Goal: Navigation & Orientation: Find specific page/section

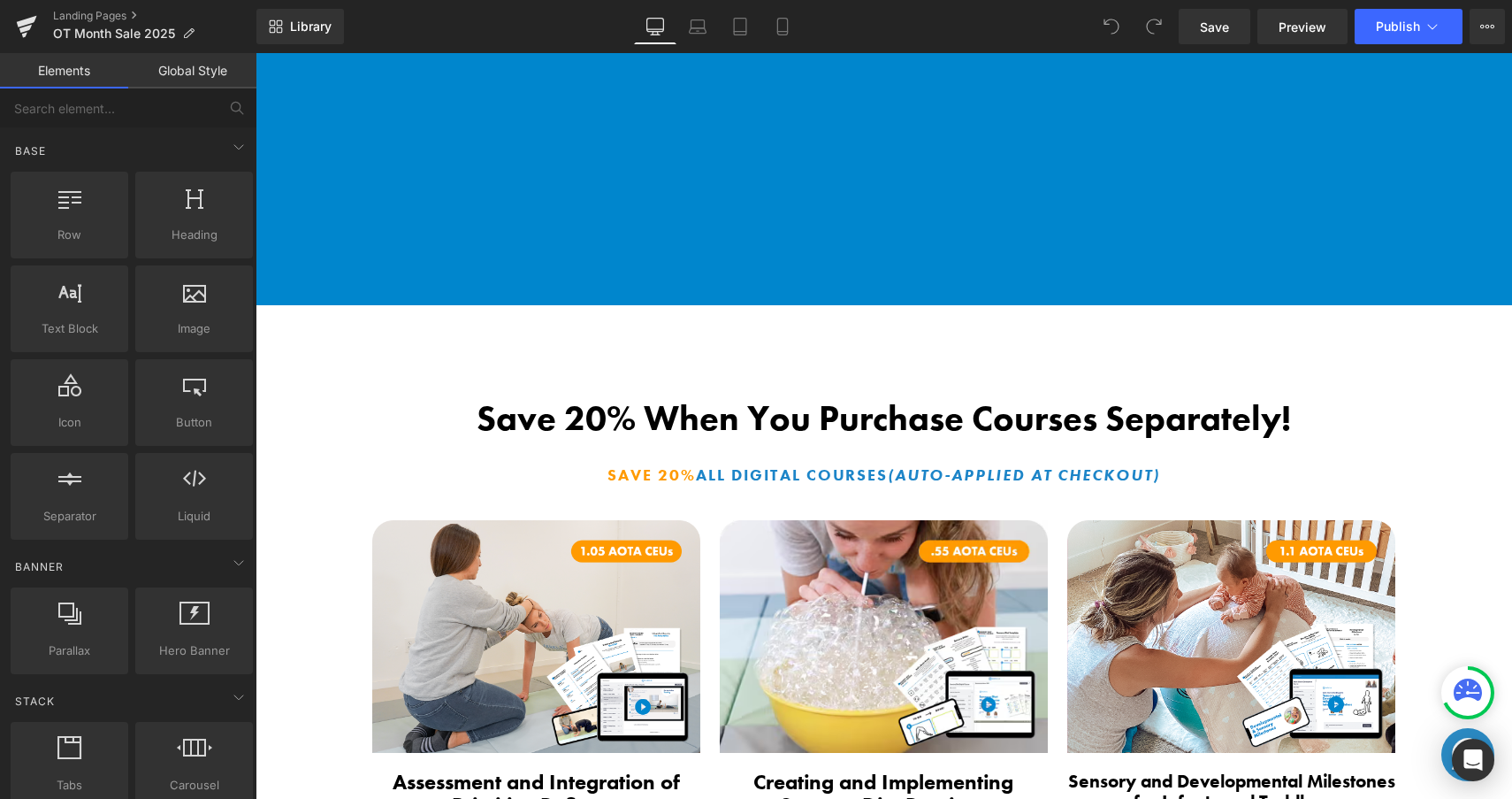
scroll to position [1902, 0]
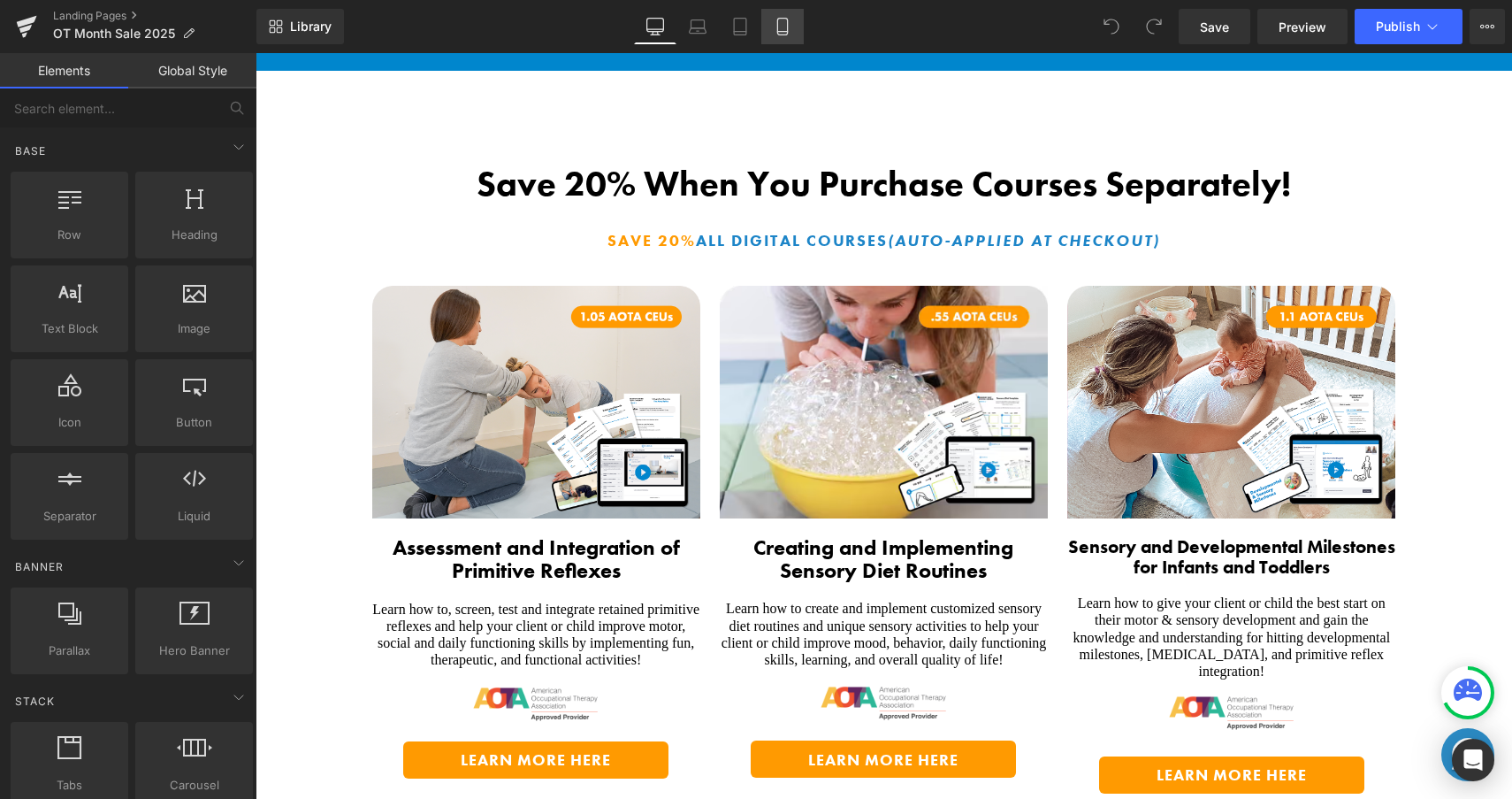
click at [787, 22] on icon at bounding box center [783, 27] width 18 height 18
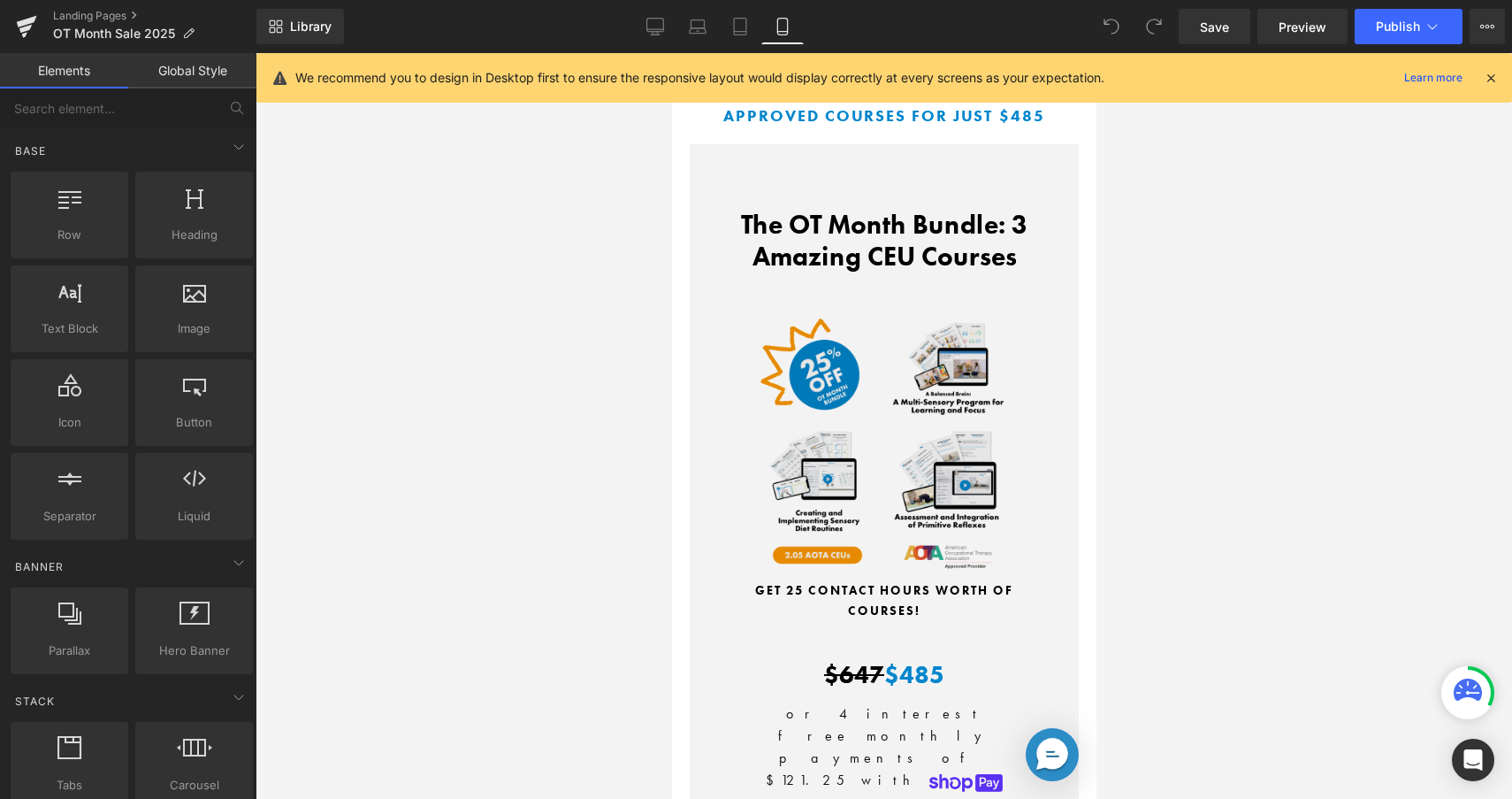
scroll to position [5495, 0]
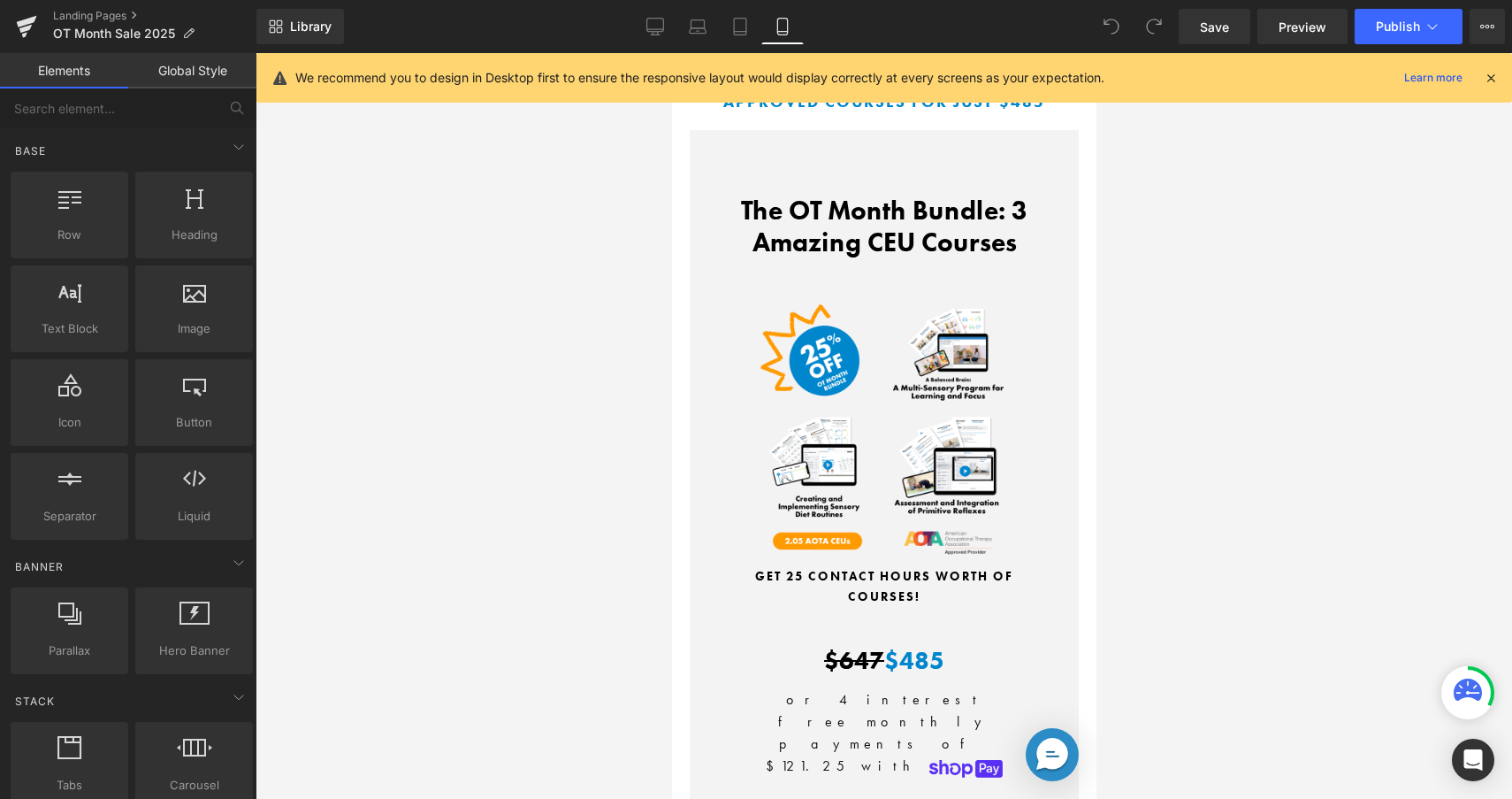
click at [1484, 75] on icon at bounding box center [1491, 78] width 16 height 16
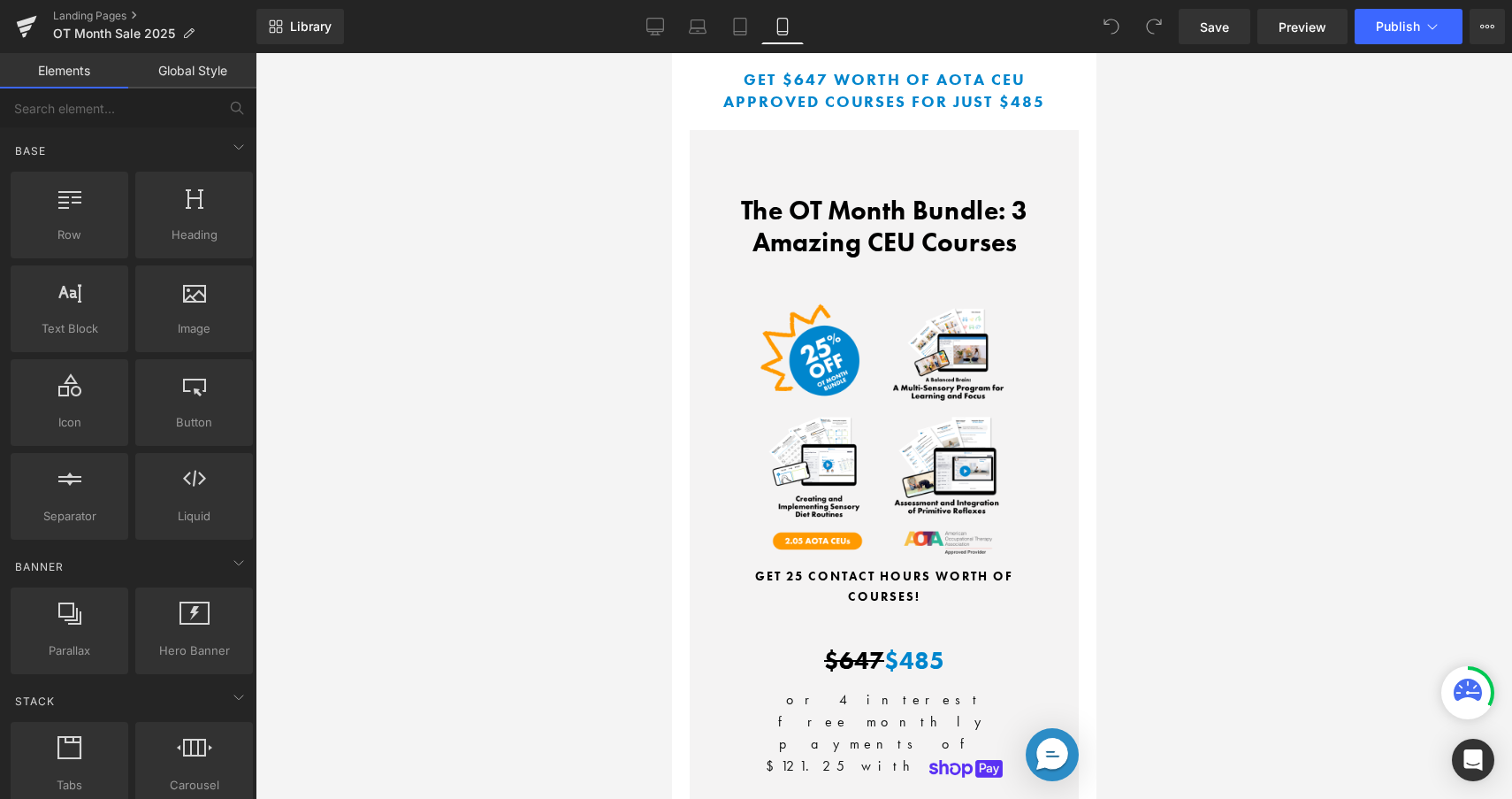
click at [1027, 28] on div "Library Mobile Desktop Laptop Tablet Mobile Save Preview Publish Scheduled View…" at bounding box center [884, 27] width 1256 height 36
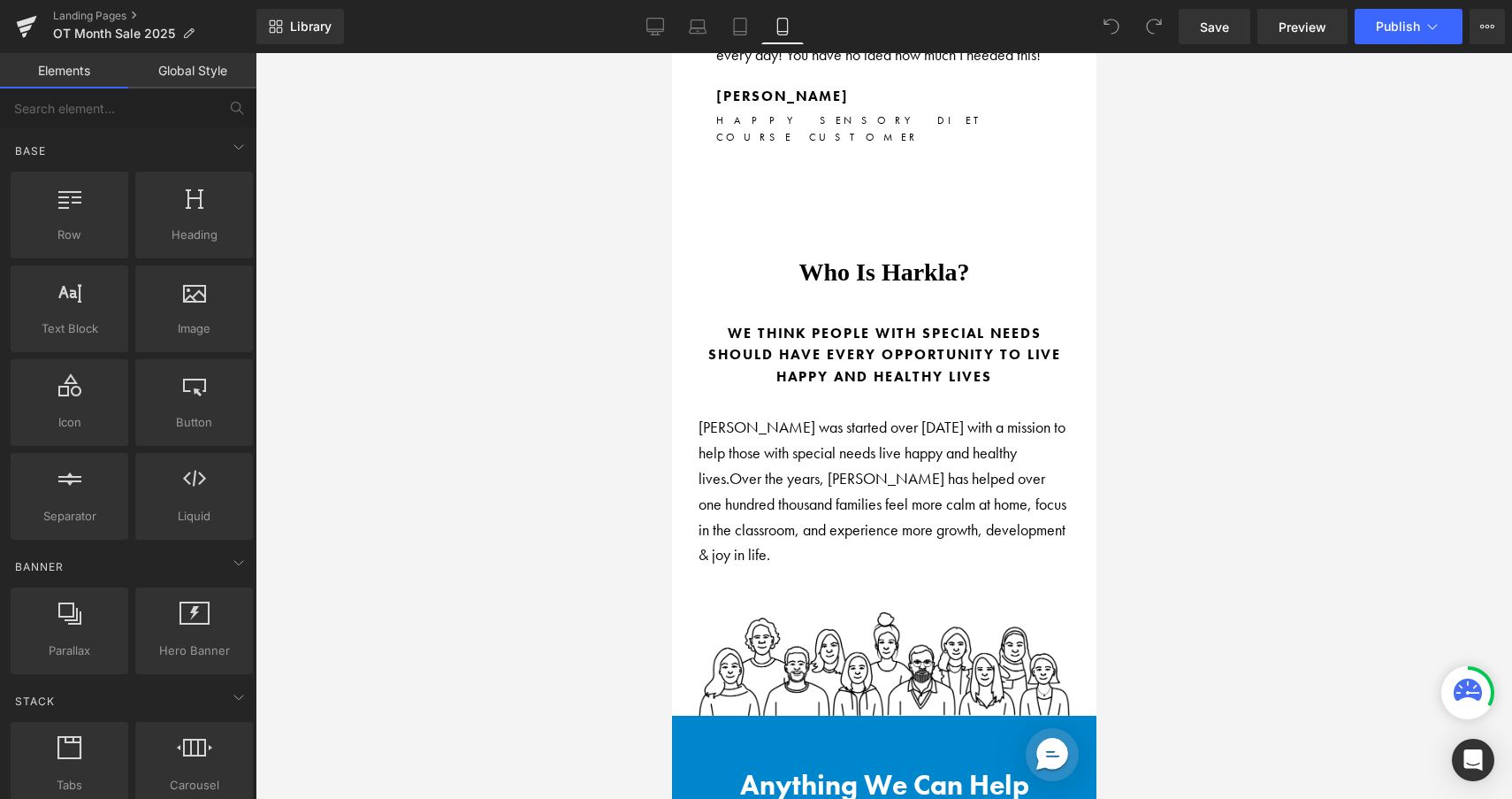
scroll to position [19160, 0]
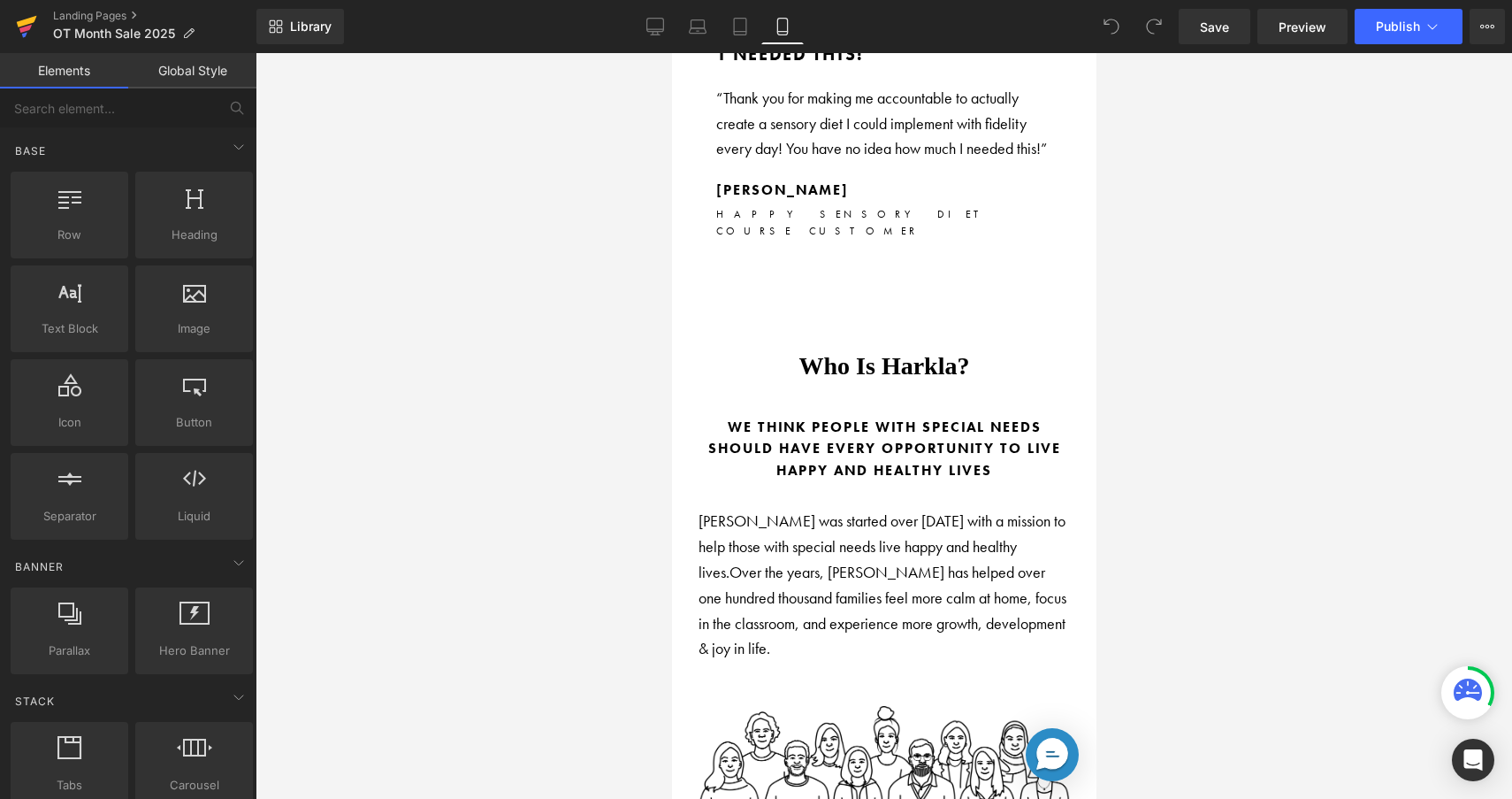
click at [12, 20] on link at bounding box center [27, 27] width 53 height 53
